Goal: Book appointment/travel/reservation

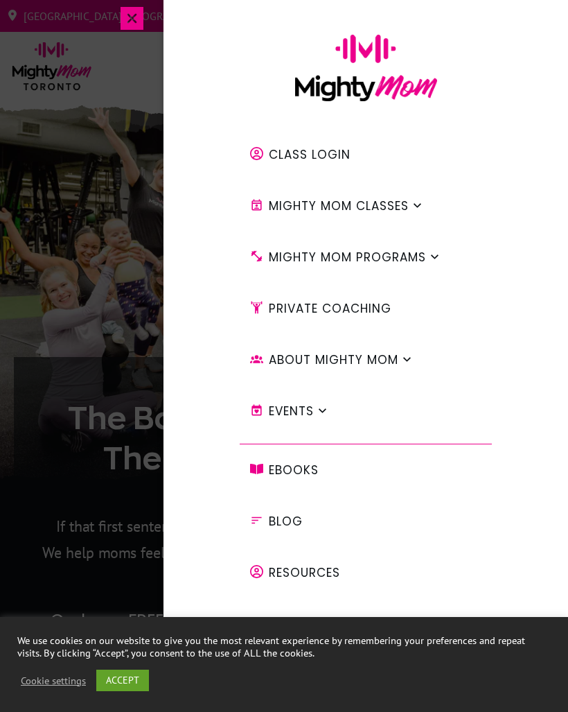
click at [342, 168] on link "Class Login" at bounding box center [307, 154] width 134 height 37
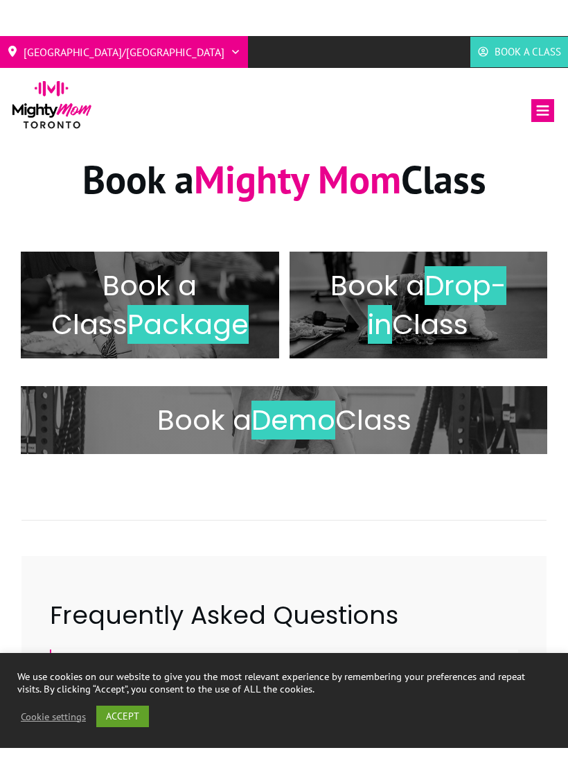
scroll to position [255, 0]
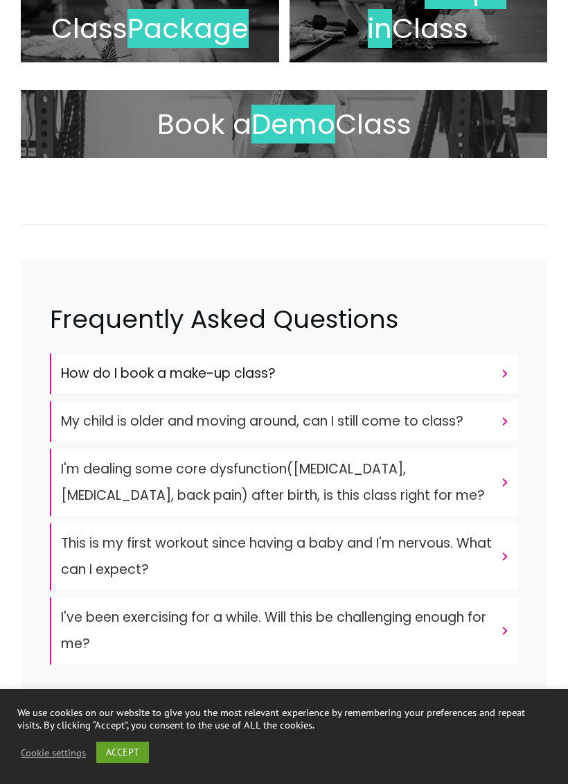
click at [502, 367] on icon at bounding box center [505, 373] width 12 height 12
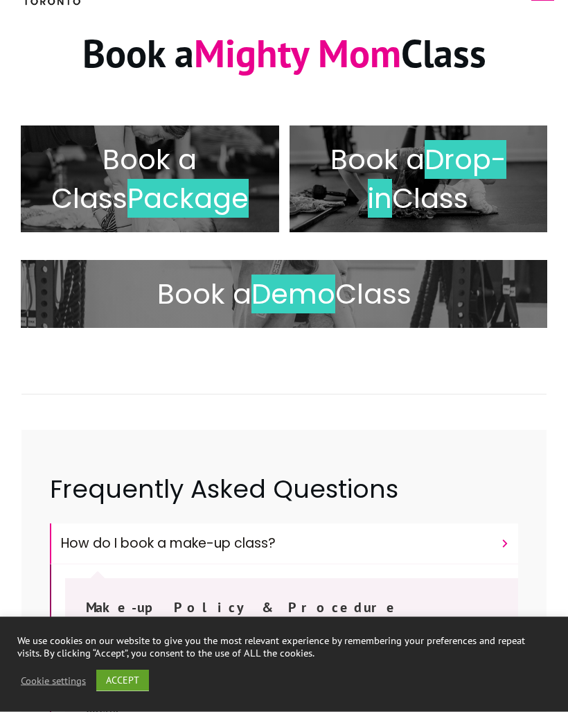
scroll to position [0, 0]
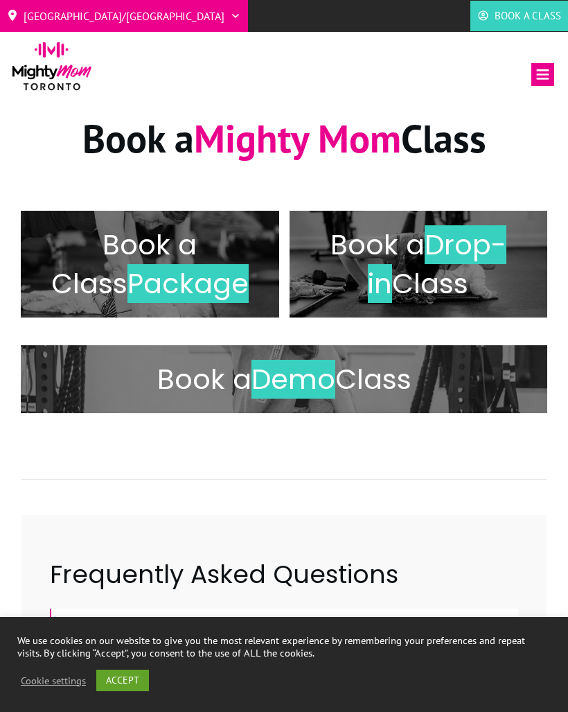
click at [521, 19] on span "Book a Class" at bounding box center [528, 16] width 67 height 21
click at [304, 236] on h2 "Book a Drop-in Class" at bounding box center [418, 264] width 229 height 78
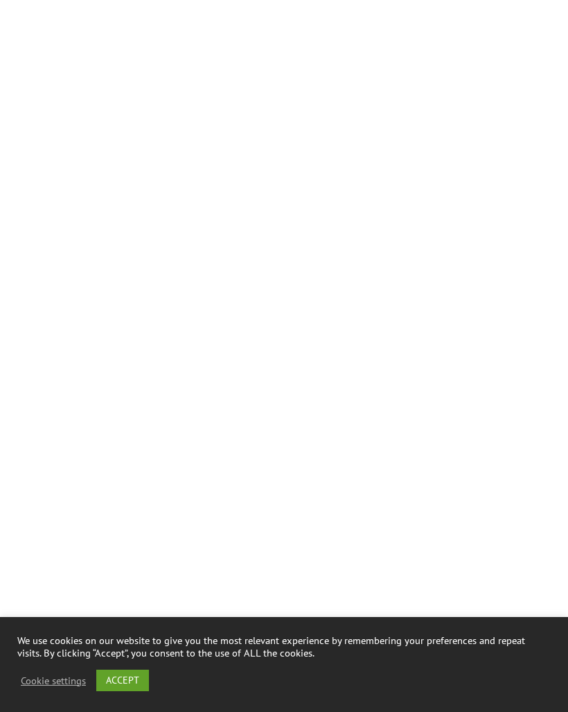
scroll to position [5566, 0]
